Goal: Information Seeking & Learning: Understand process/instructions

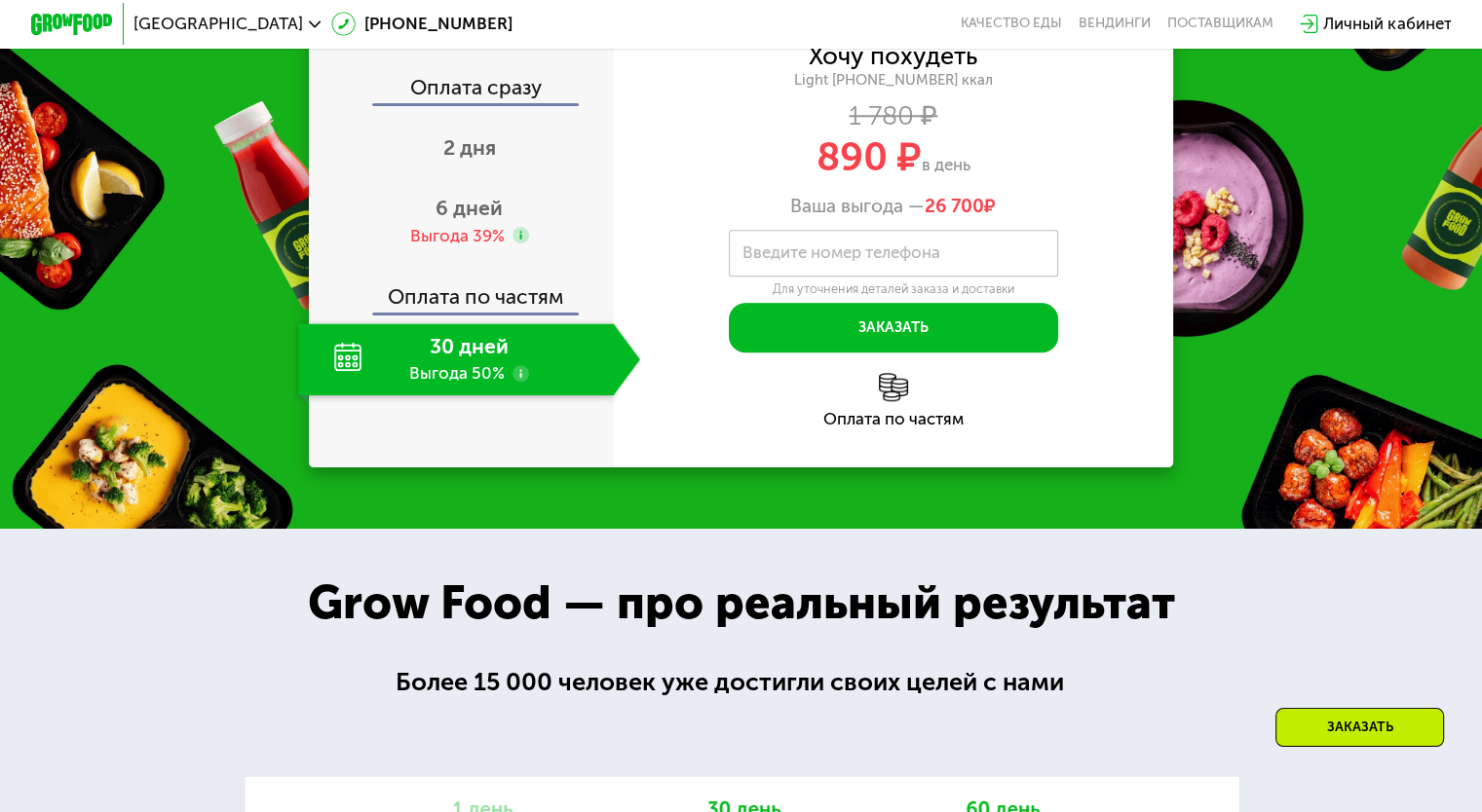
scroll to position [1980, 0]
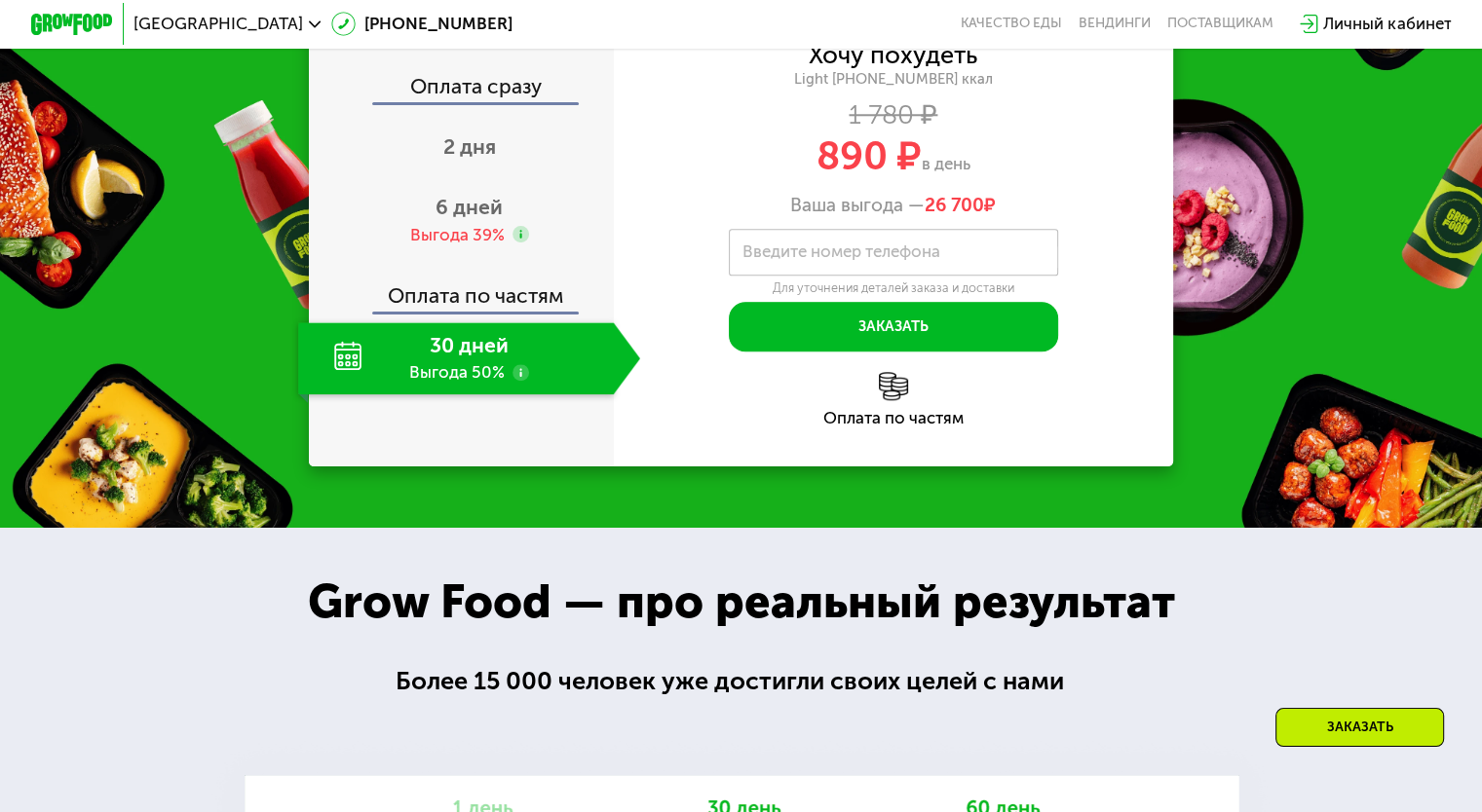
click at [782, 258] on label "Введите номер телефона" at bounding box center [841, 253] width 198 height 12
click at [782, 276] on input "Введите номер телефона" at bounding box center [893, 252] width 329 height 47
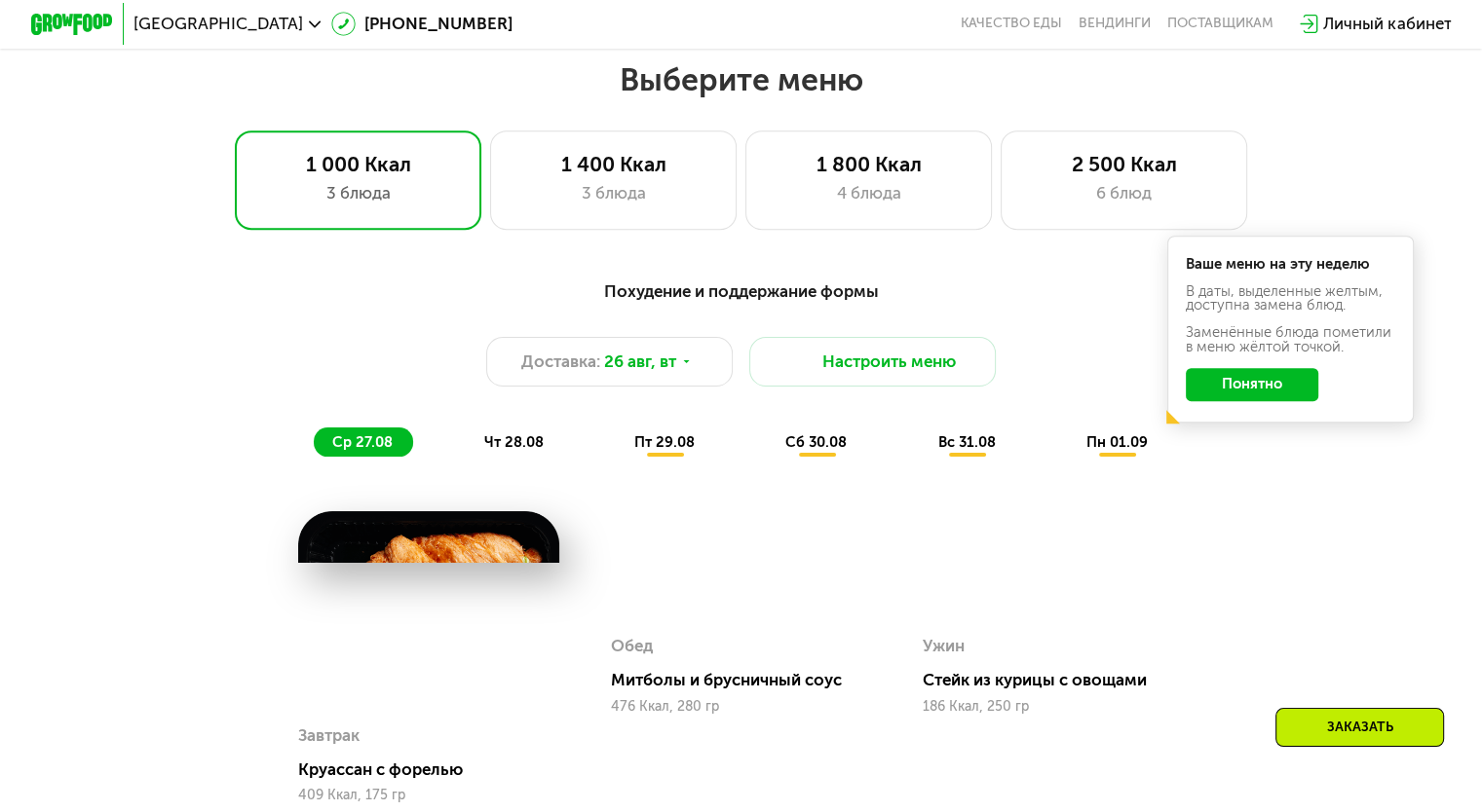
scroll to position [206, 0]
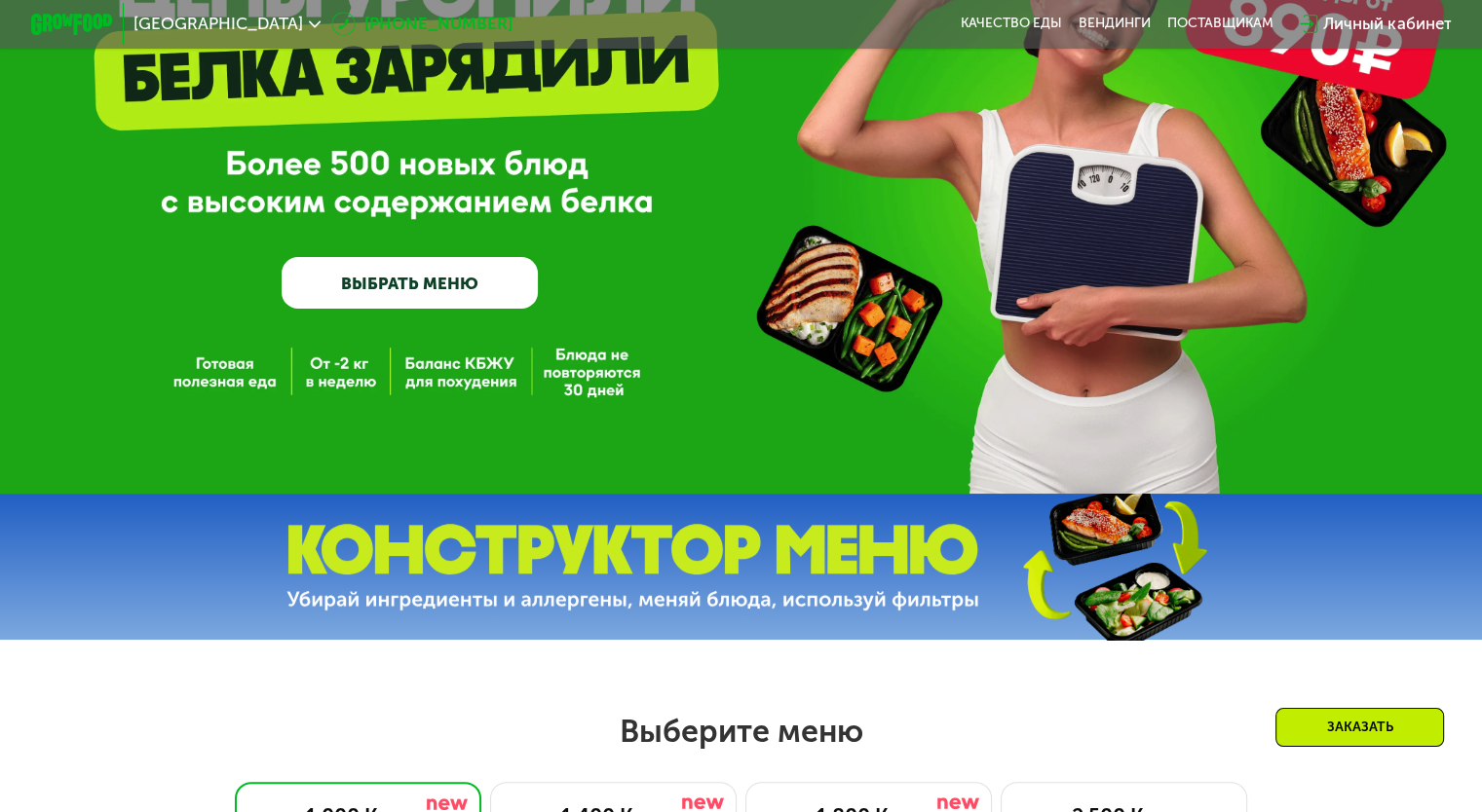
click at [331, 20] on link "[PHONE_NUMBER]" at bounding box center [422, 24] width 181 height 24
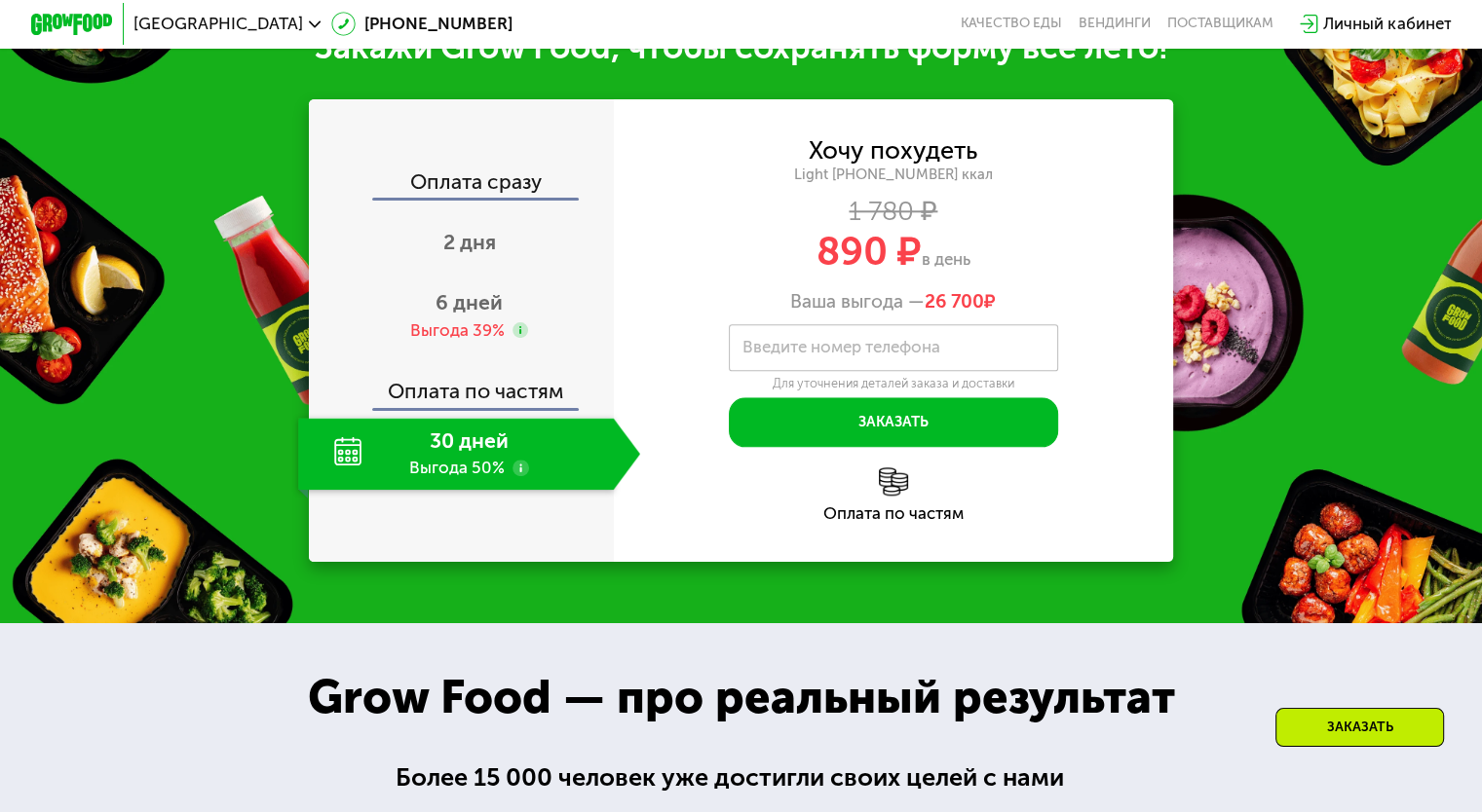
scroll to position [2065, 0]
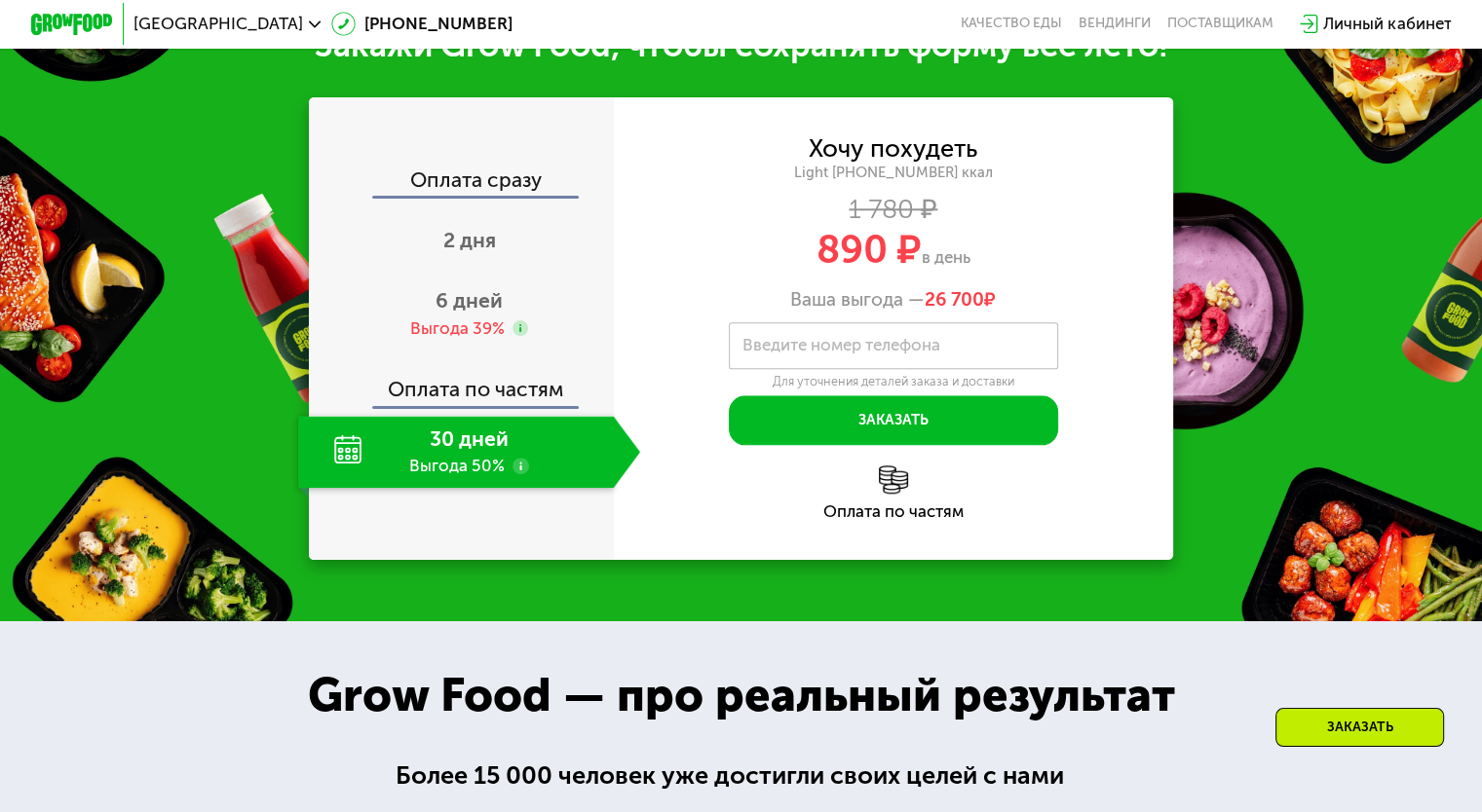
click at [544, 406] on div "Оплата по частям" at bounding box center [462, 382] width 303 height 48
click at [901, 520] on div "Оплата по частям" at bounding box center [894, 511] width 560 height 17
click at [897, 495] on img at bounding box center [893, 480] width 29 height 29
click at [472, 406] on div "Оплата по частям" at bounding box center [462, 382] width 303 height 48
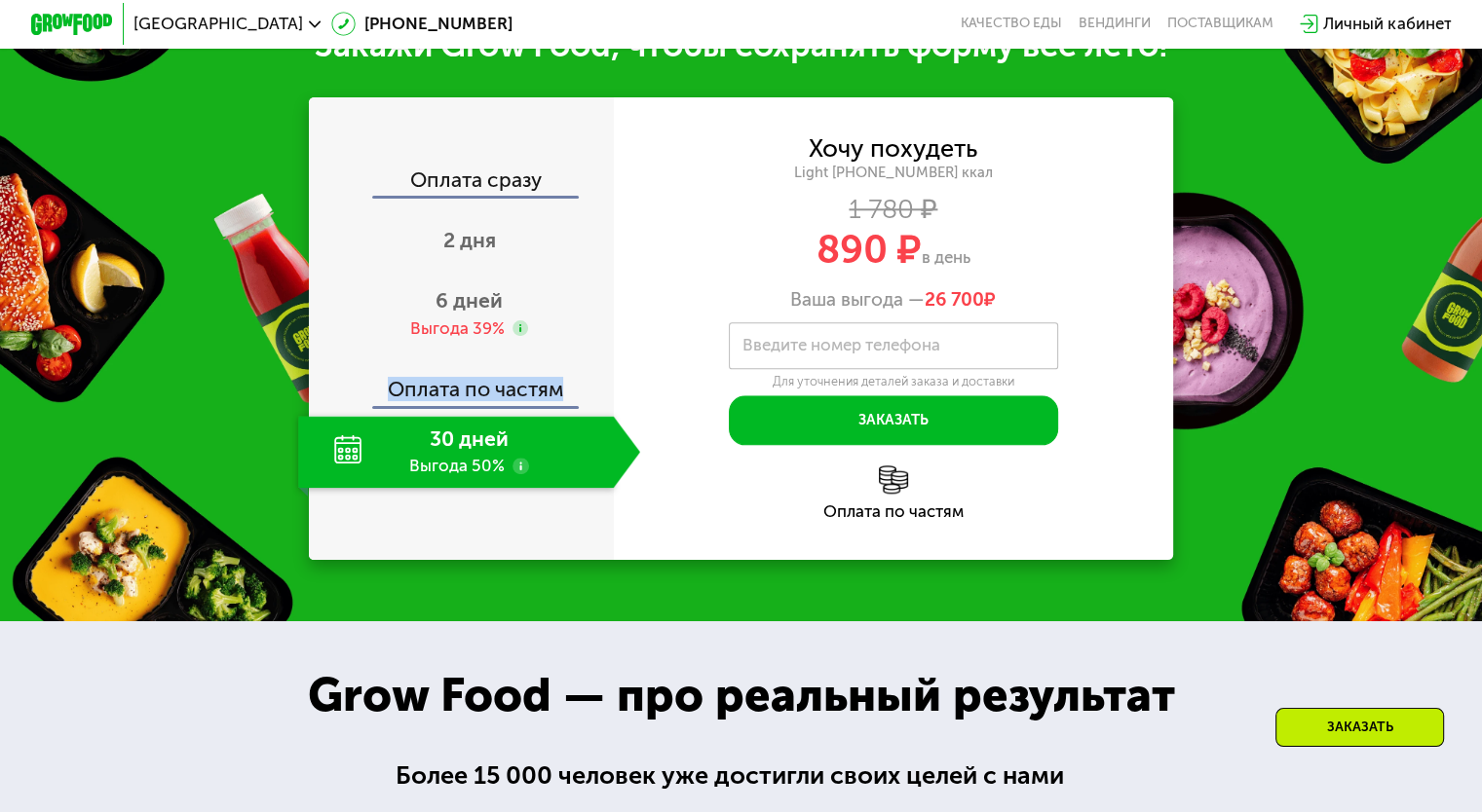
click at [472, 406] on div "Оплата по частям" at bounding box center [462, 382] width 303 height 48
click at [345, 473] on div "30 дней Выгода 50%" at bounding box center [456, 452] width 315 height 72
click at [523, 475] on use at bounding box center [521, 466] width 17 height 17
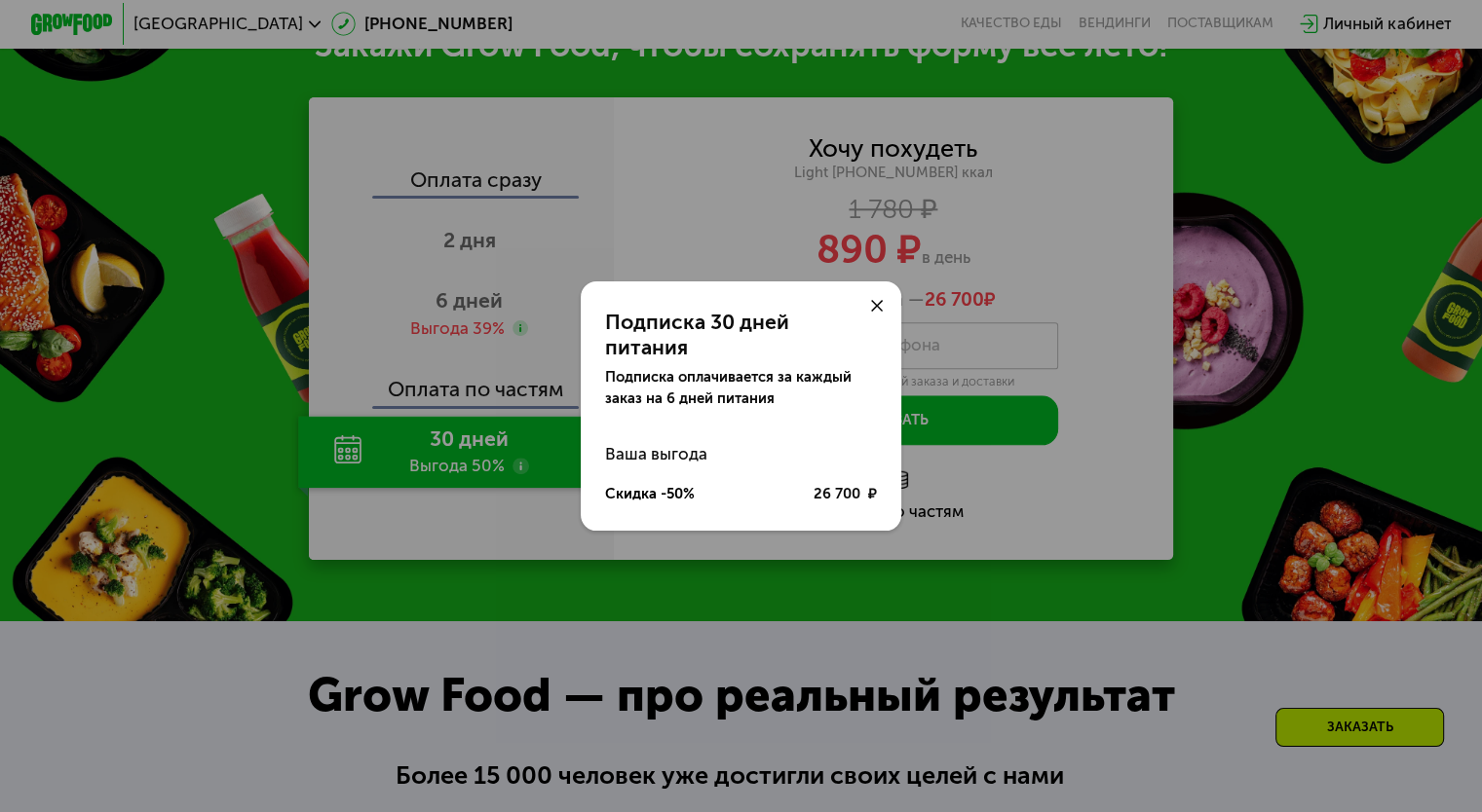
click at [875, 304] on div at bounding box center [878, 306] width 50 height 50
click at [879, 311] on icon at bounding box center [877, 306] width 13 height 13
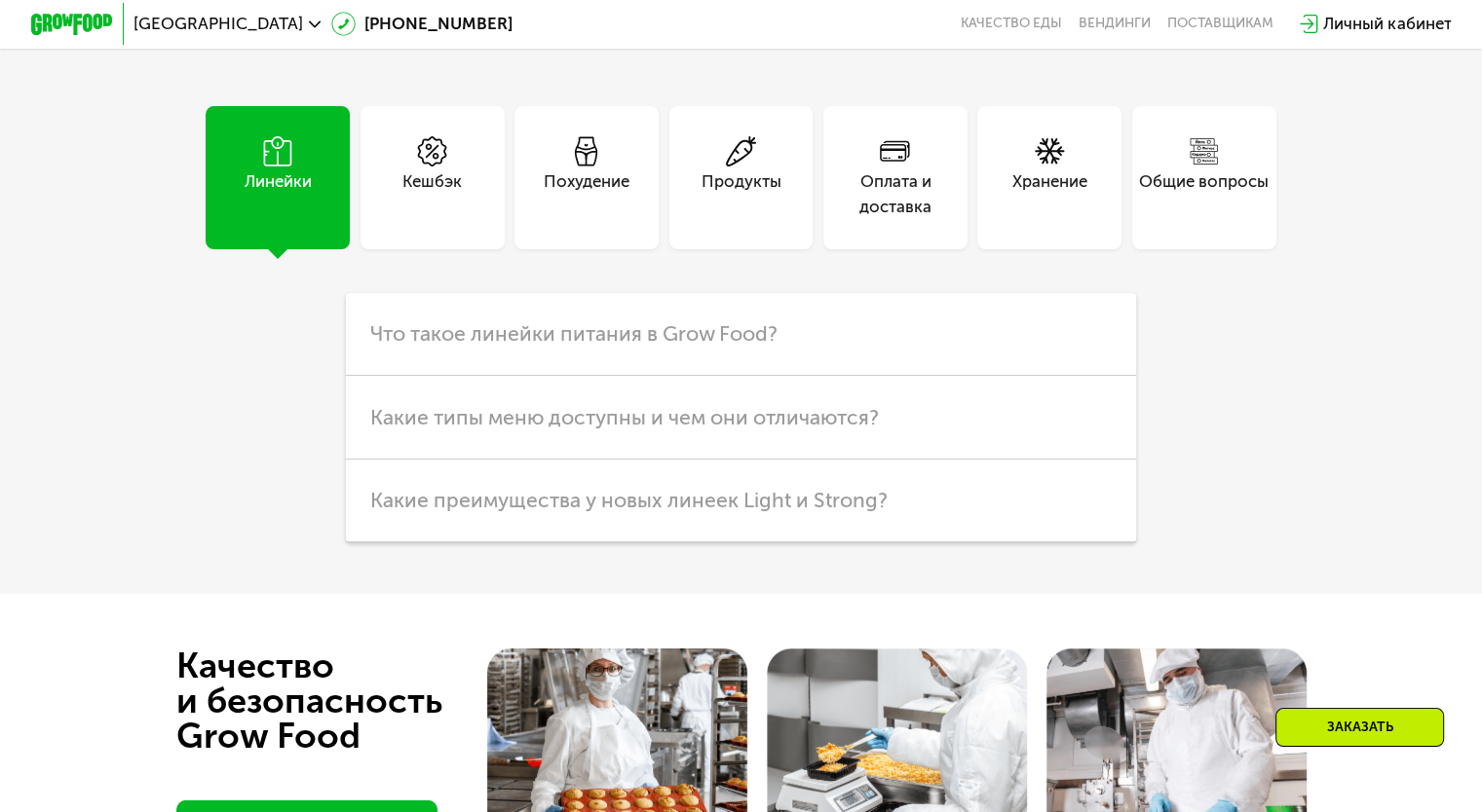
scroll to position [5013, 0]
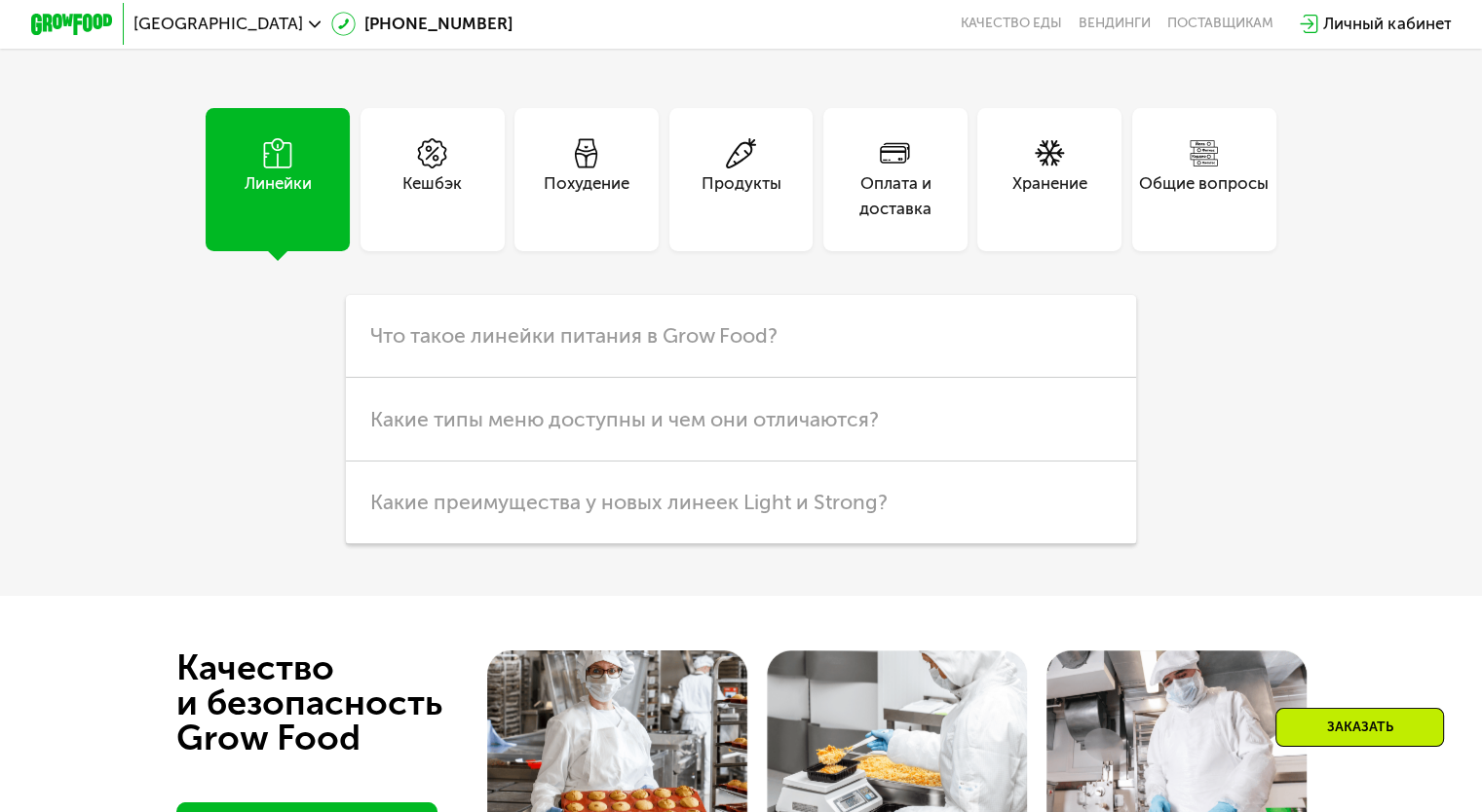
click at [438, 219] on div "Кешбэк" at bounding box center [432, 196] width 60 height 50
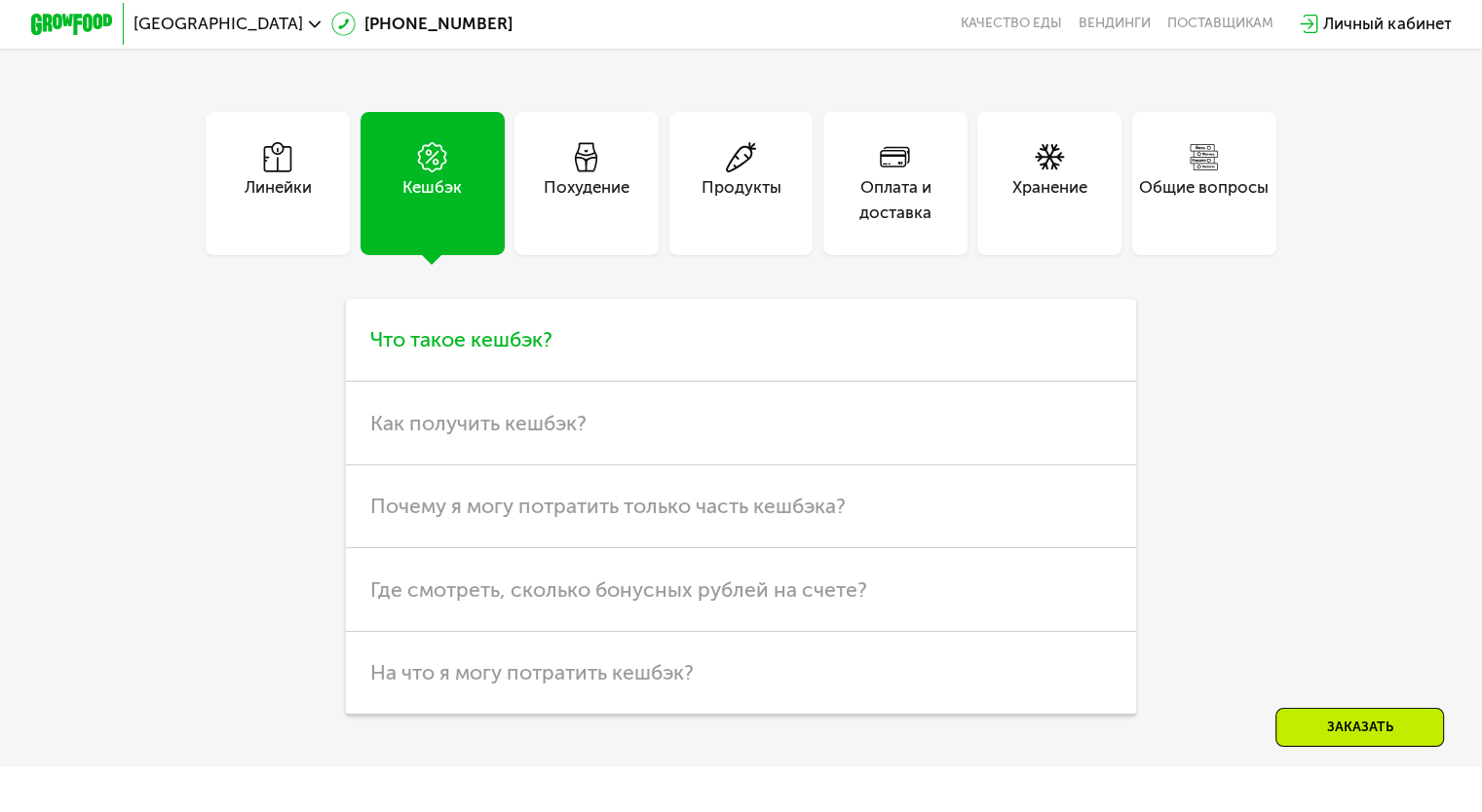
scroll to position [5010, 0]
click at [893, 224] on div "Оплата и доставка" at bounding box center [895, 199] width 144 height 50
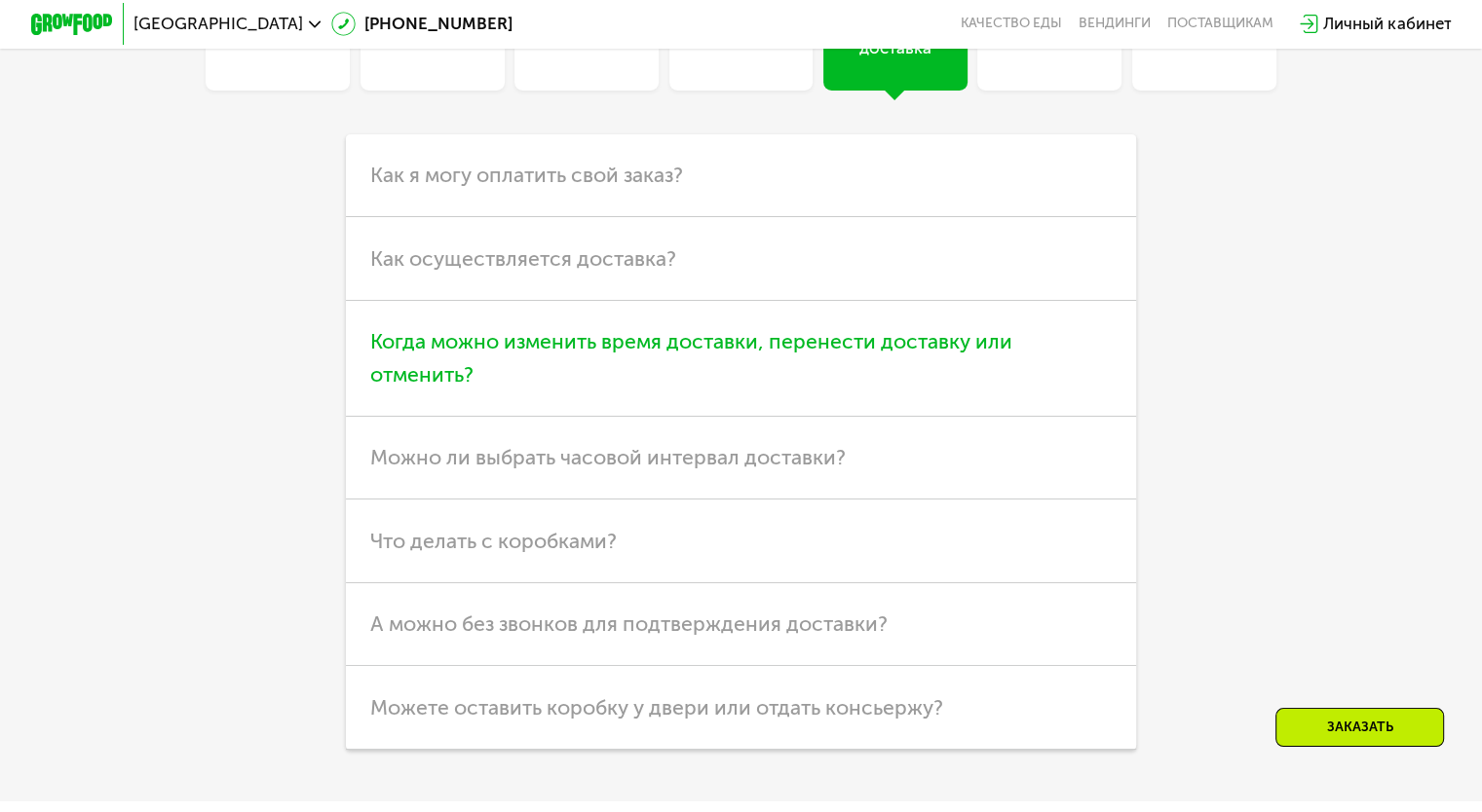
scroll to position [5169, 0]
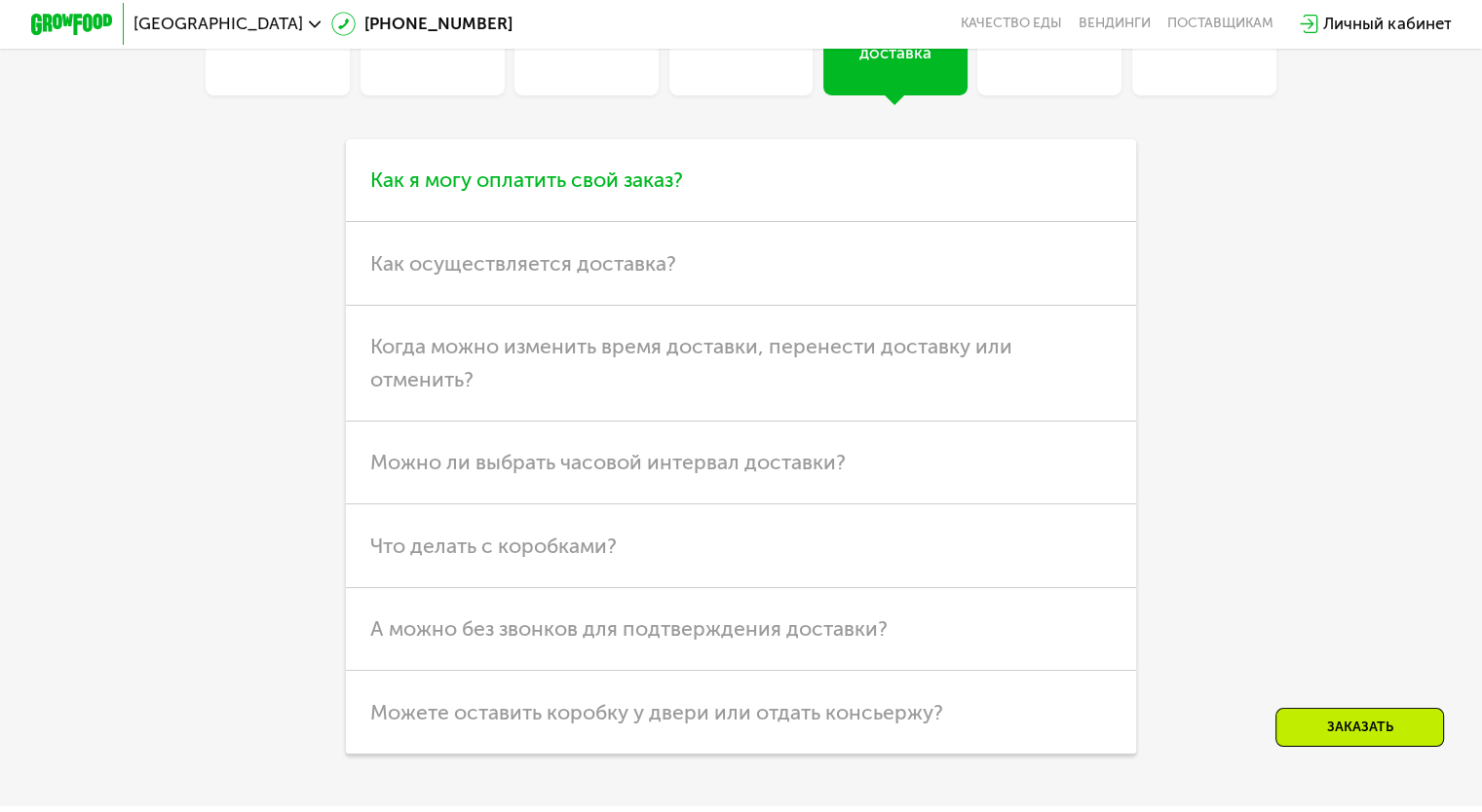
click at [604, 192] on span "Как я могу оплатить свой заказ?" at bounding box center [527, 179] width 313 height 24
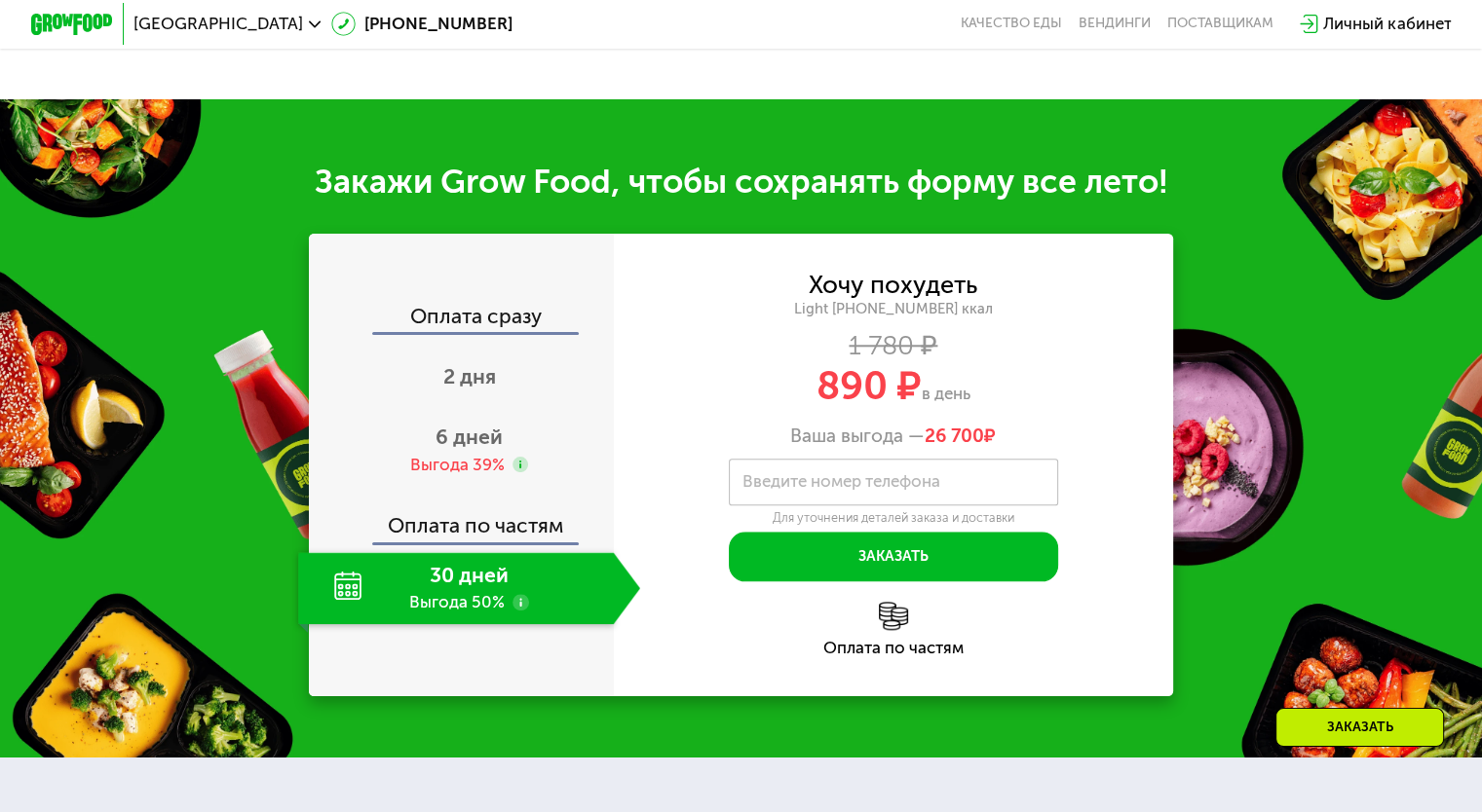
scroll to position [1928, 0]
